Goal: Information Seeking & Learning: Learn about a topic

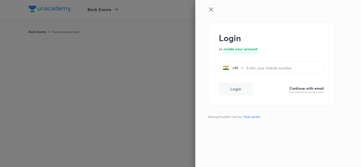
click at [211, 8] on icon at bounding box center [211, 9] width 6 height 6
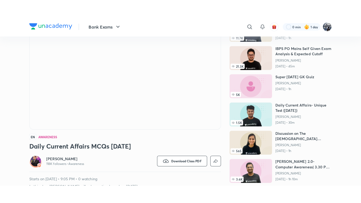
scroll to position [53, 0]
